Goal: Information Seeking & Learning: Check status

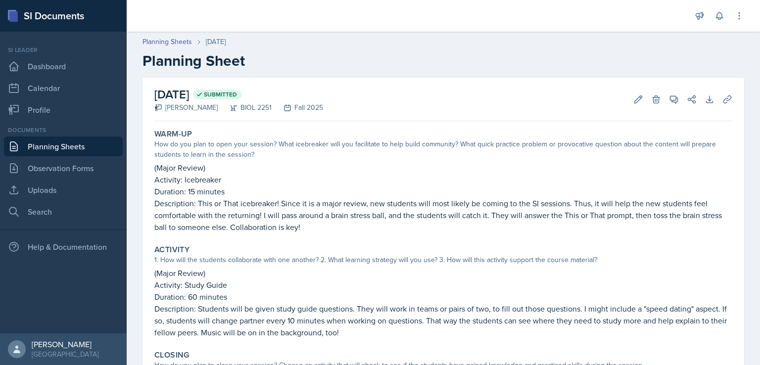
click at [65, 149] on link "Planning Sheets" at bounding box center [63, 146] width 119 height 20
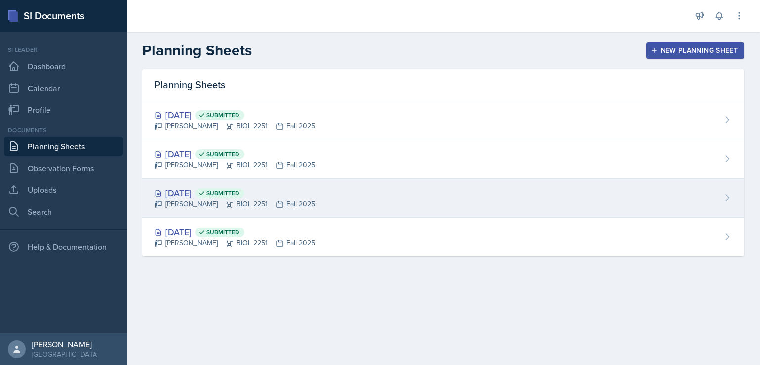
click at [194, 208] on div "[PERSON_NAME] BIOL 2251 Fall 2025" at bounding box center [234, 204] width 161 height 10
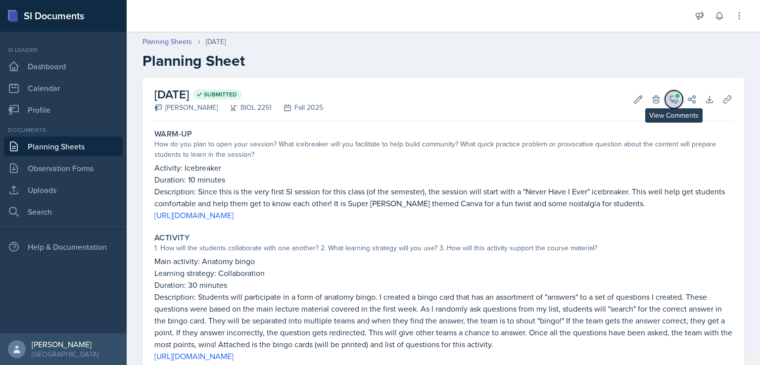
click at [670, 96] on icon at bounding box center [673, 99] width 7 height 7
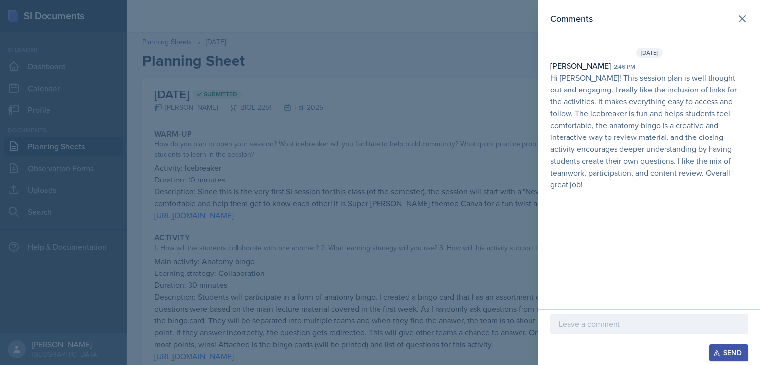
click at [460, 165] on div at bounding box center [380, 182] width 760 height 365
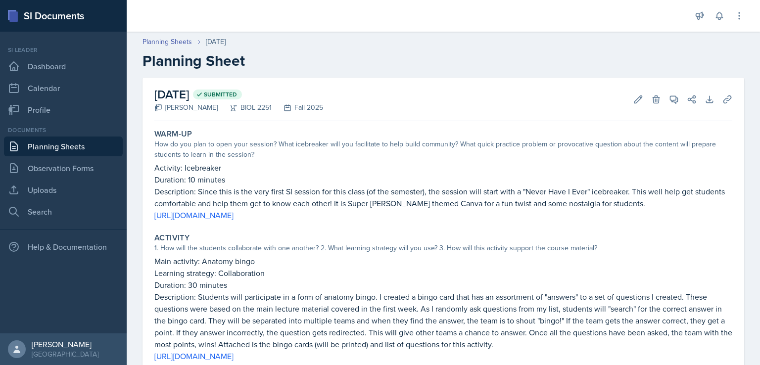
click at [44, 149] on link "Planning Sheets" at bounding box center [63, 146] width 119 height 20
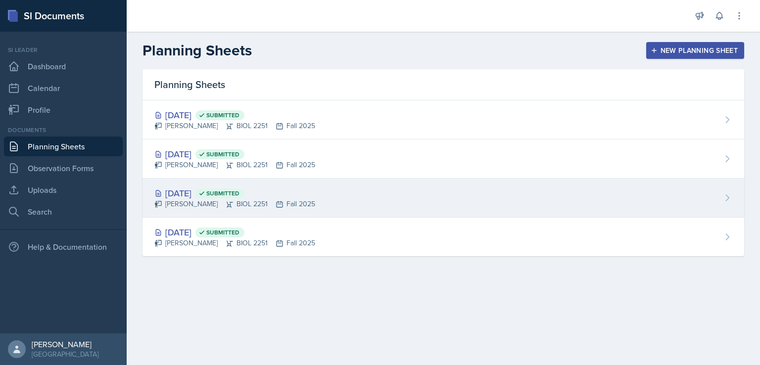
click at [335, 188] on div "[DATE] Submitted [PERSON_NAME] BIOL 2251 Fall 2025" at bounding box center [442, 198] width 601 height 39
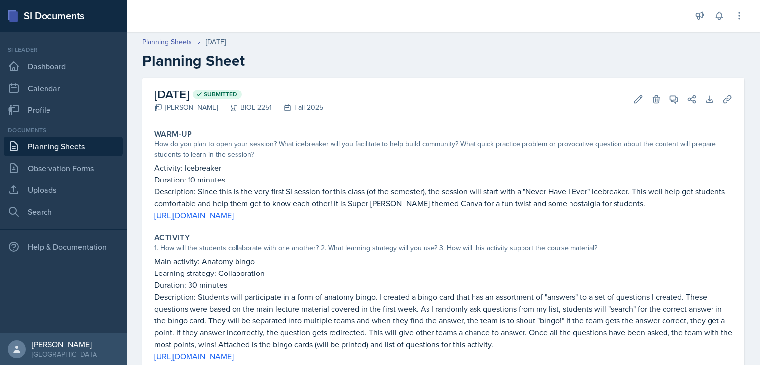
click at [33, 136] on link "Planning Sheets" at bounding box center [63, 146] width 119 height 20
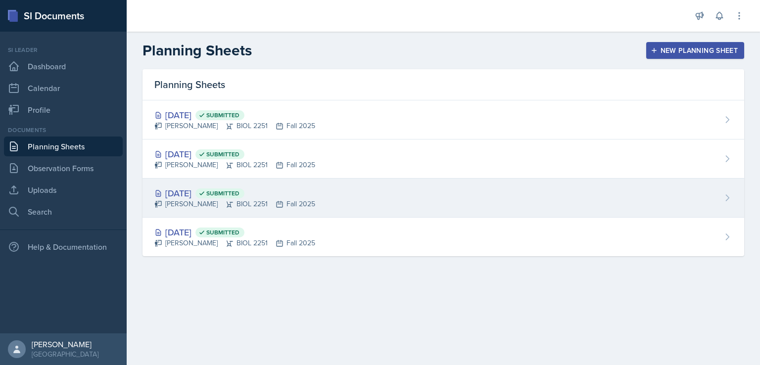
click at [196, 194] on div "[DATE] Submitted" at bounding box center [234, 192] width 161 height 13
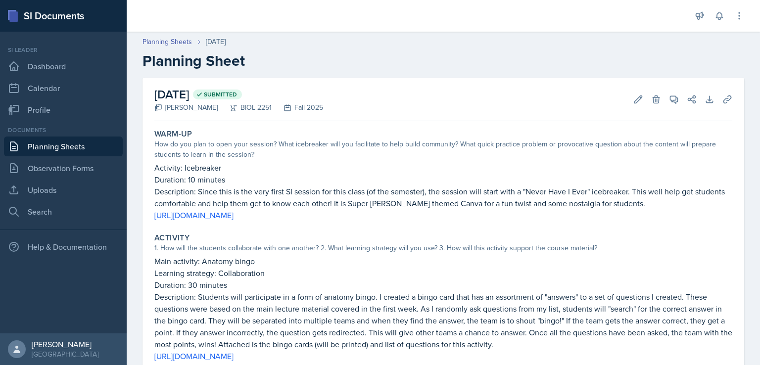
click at [101, 143] on link "Planning Sheets" at bounding box center [63, 146] width 119 height 20
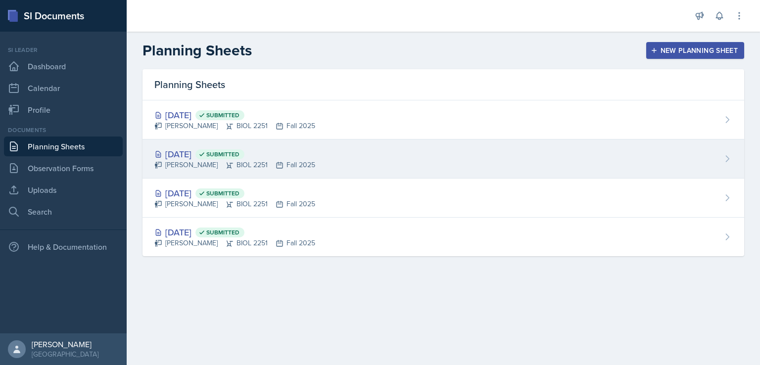
click at [317, 157] on div "[DATE] Submitted [PERSON_NAME] BIOL 2251 Fall 2025" at bounding box center [442, 158] width 601 height 39
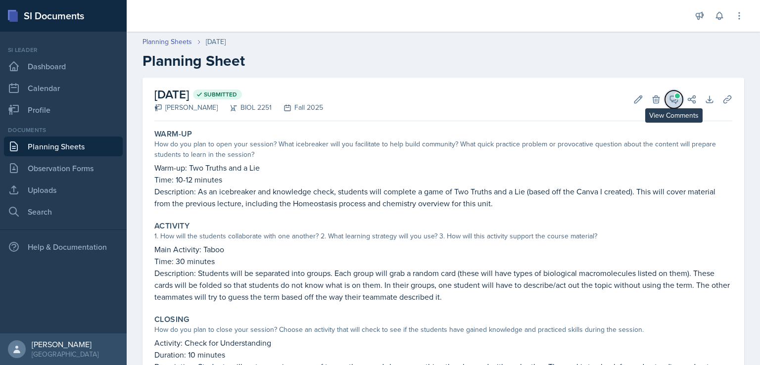
click at [669, 103] on icon at bounding box center [674, 99] width 10 height 10
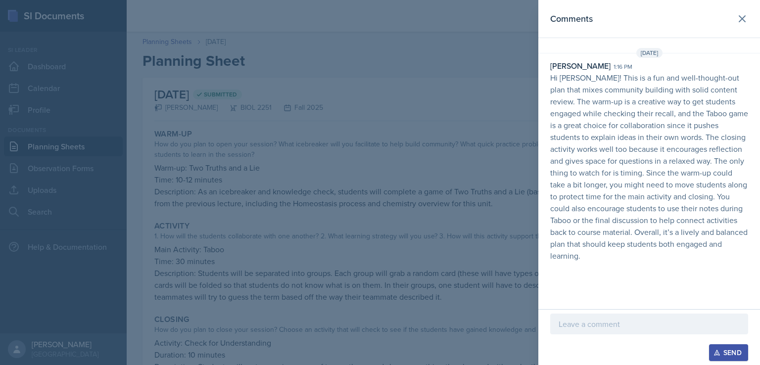
click at [298, 165] on div at bounding box center [380, 182] width 760 height 365
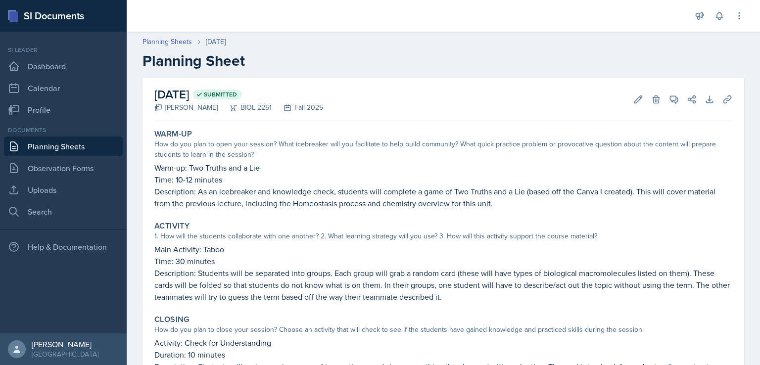
click at [90, 145] on link "Planning Sheets" at bounding box center [63, 146] width 119 height 20
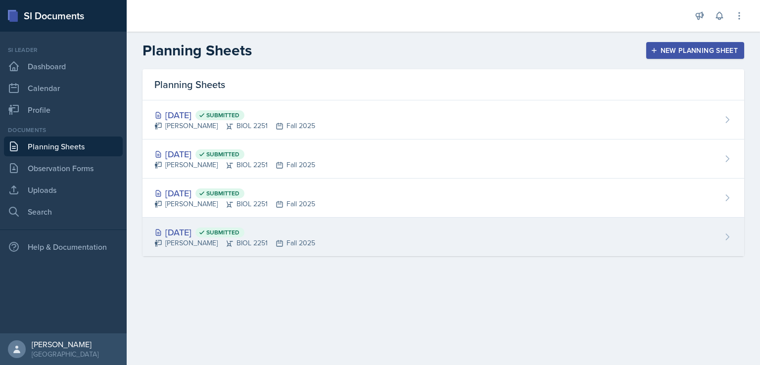
click at [210, 228] on div "[DATE] Submitted" at bounding box center [234, 231] width 161 height 13
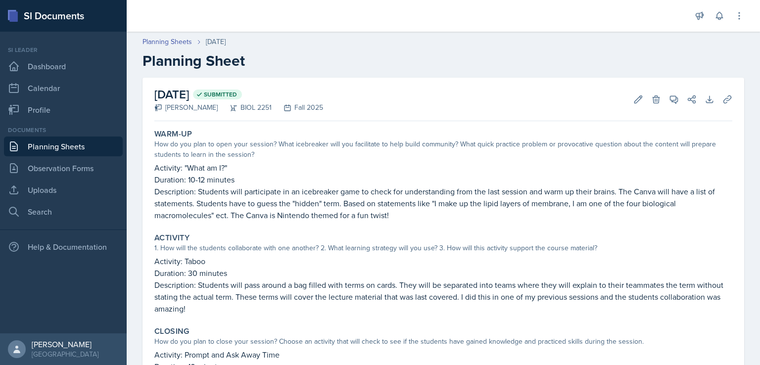
click at [38, 143] on link "Planning Sheets" at bounding box center [63, 146] width 119 height 20
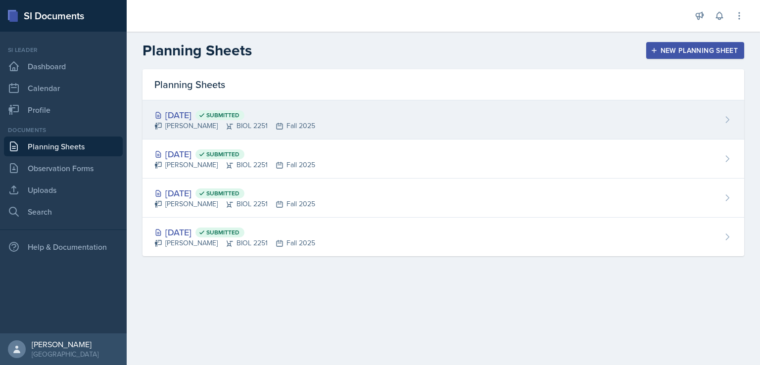
click at [209, 117] on div "[DATE] Submitted" at bounding box center [234, 114] width 161 height 13
